Goal: Task Accomplishment & Management: Manage account settings

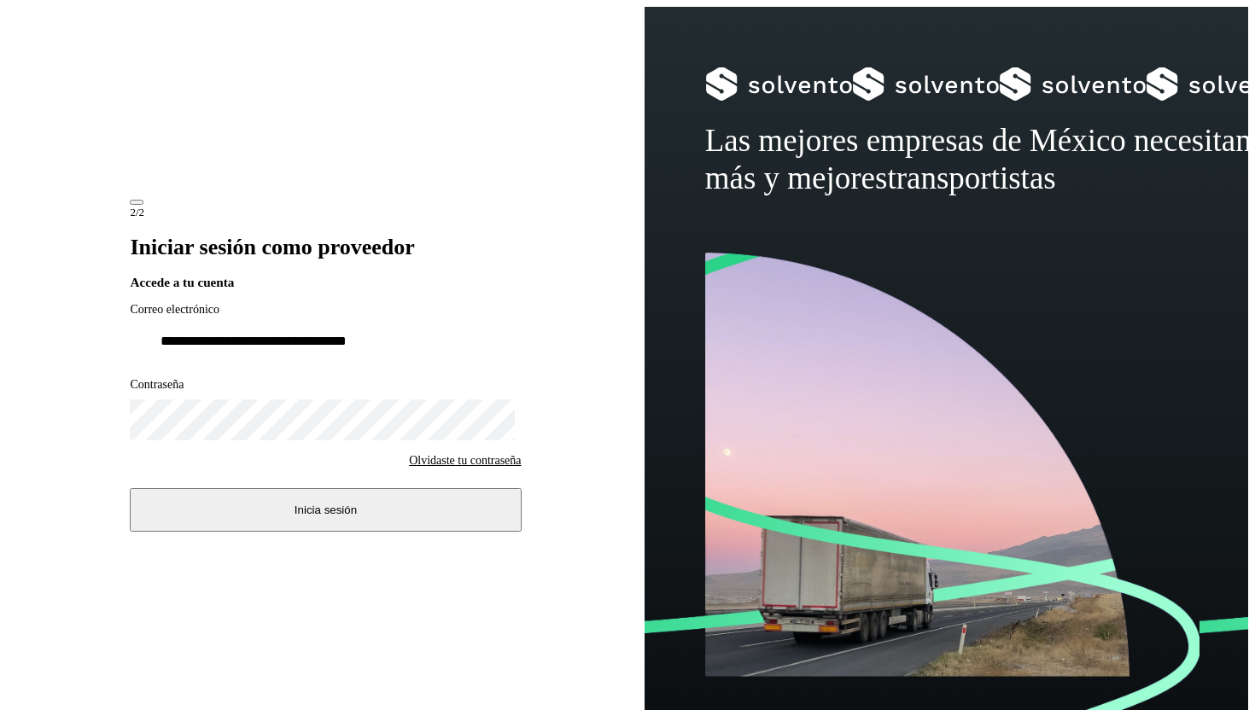
click at [261, 525] on button "Inicia sesión" at bounding box center [325, 510] width 391 height 44
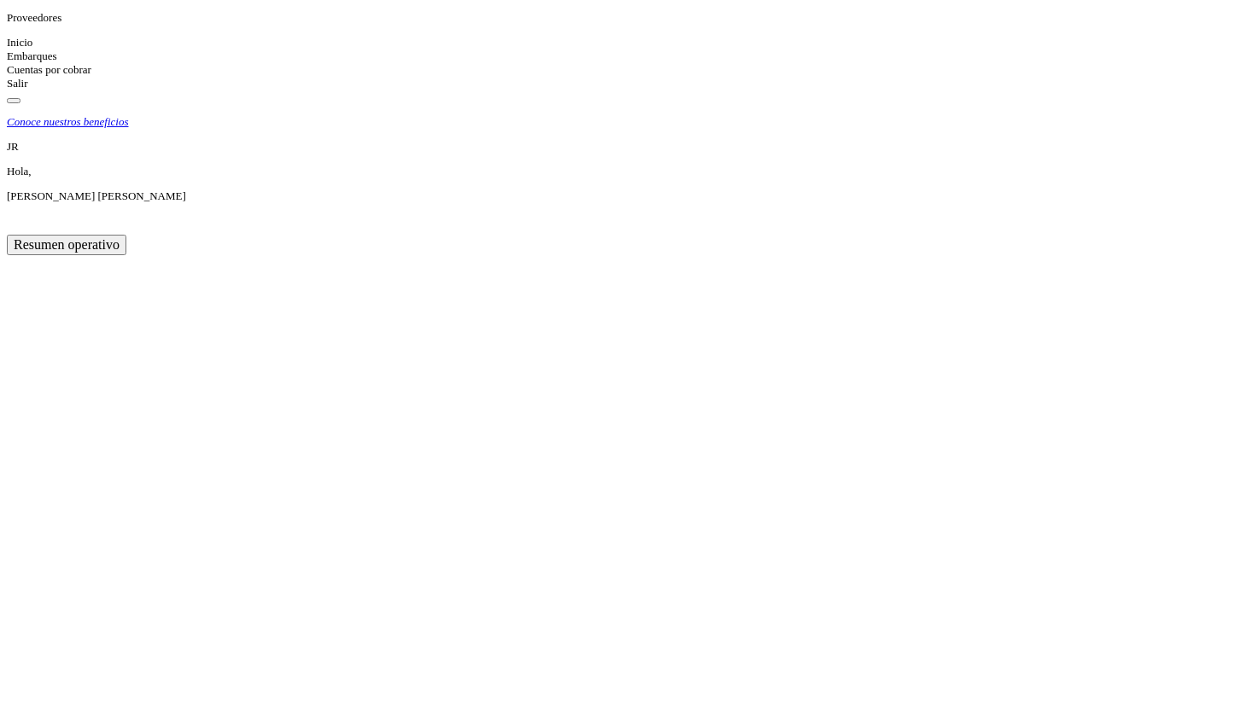
click at [105, 63] on div "Embarques" at bounding box center [627, 57] width 1241 height 14
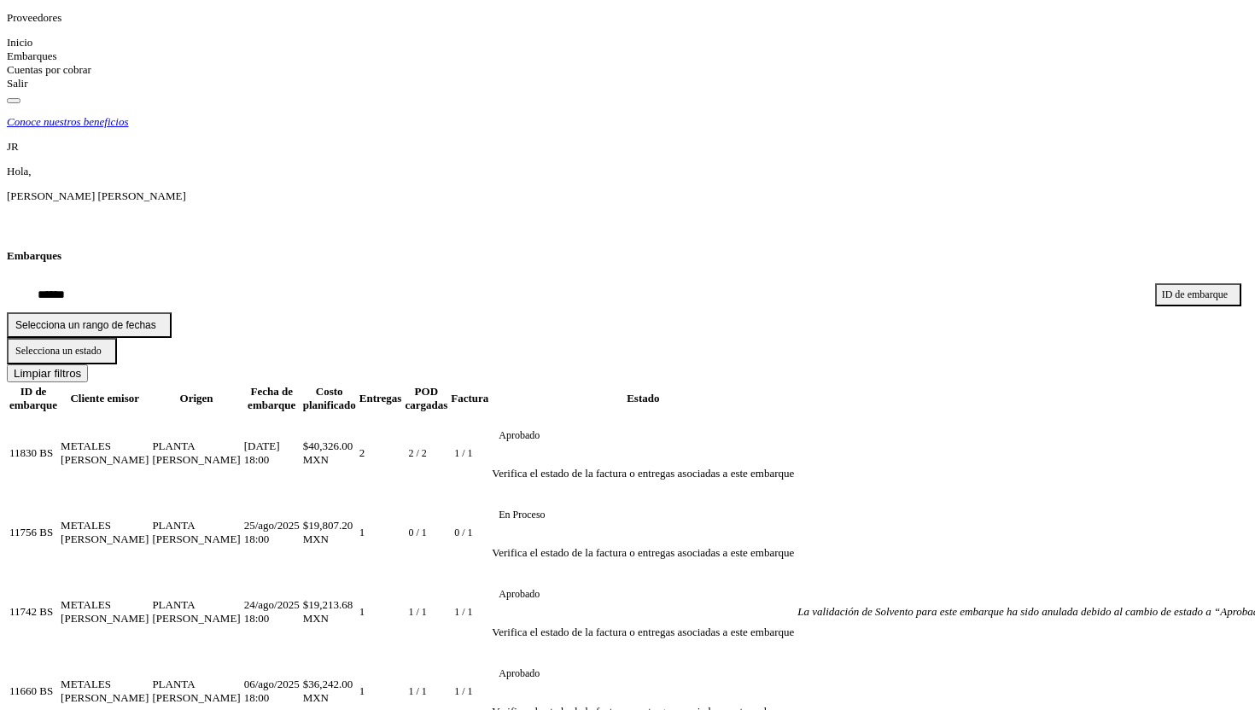
click at [300, 494] on td "25/ago/2025 18:00" at bounding box center [271, 533] width 57 height 78
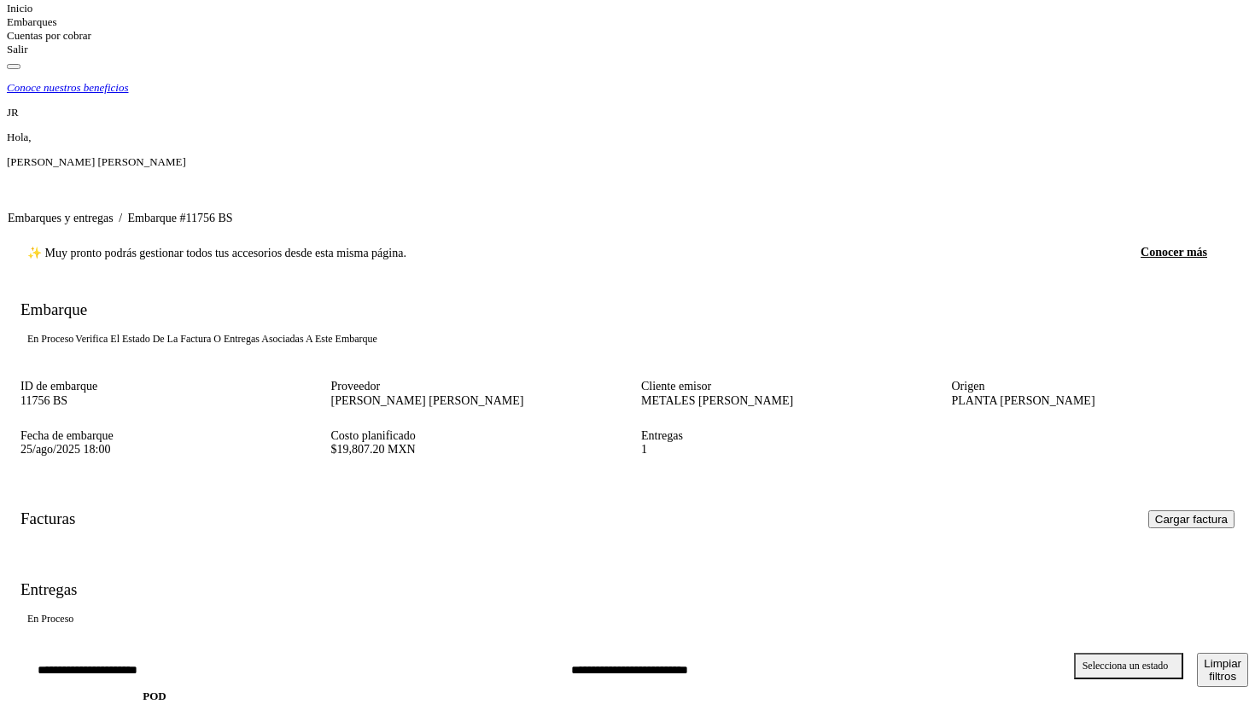
scroll to position [68, 0]
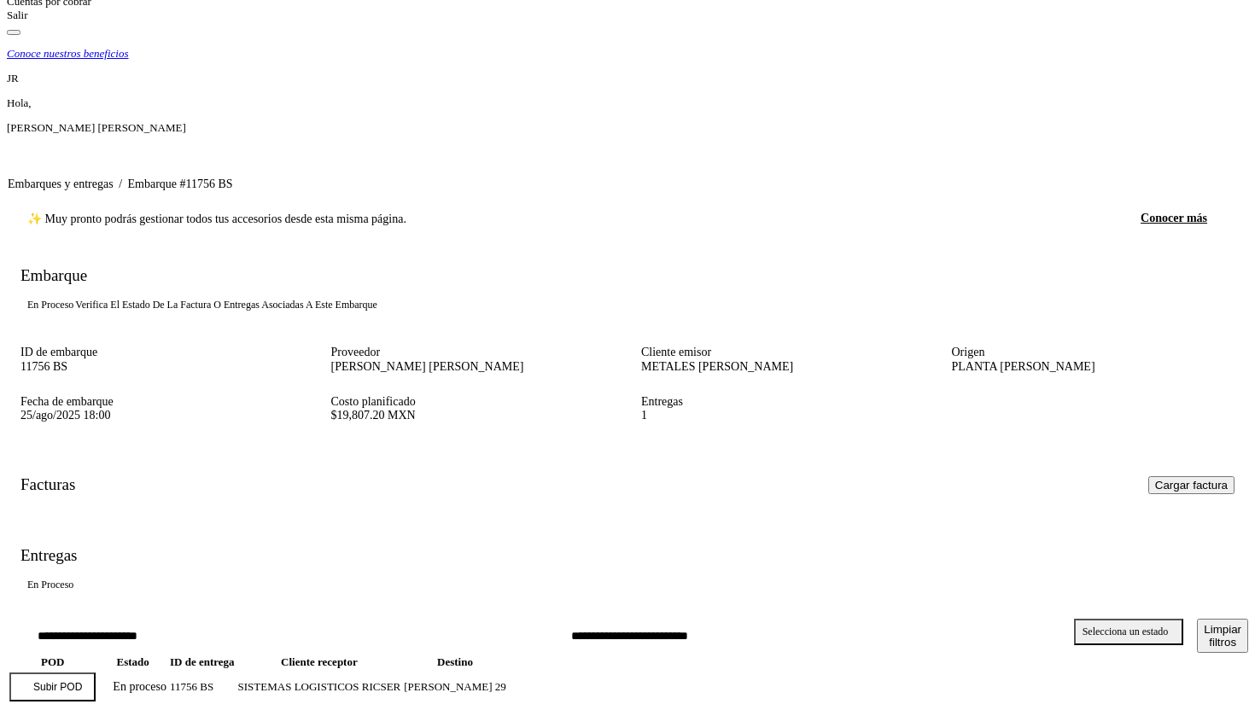
click at [1155, 479] on span "Cargar factura" at bounding box center [1191, 485] width 73 height 13
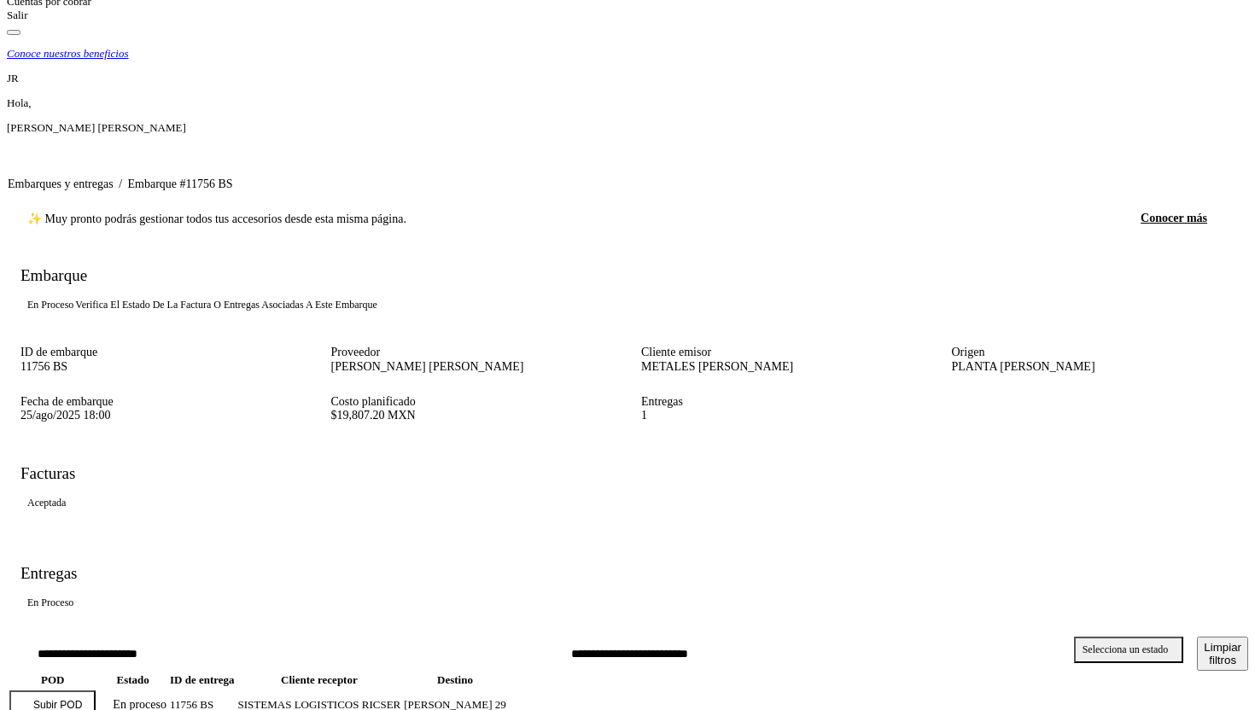
click at [82, 699] on p "Subir POD" at bounding box center [57, 705] width 49 height 12
click at [563, 464] on div "Facturas Aceptada" at bounding box center [627, 493] width 1241 height 59
